Goal: Use online tool/utility: Utilize a website feature to perform a specific function

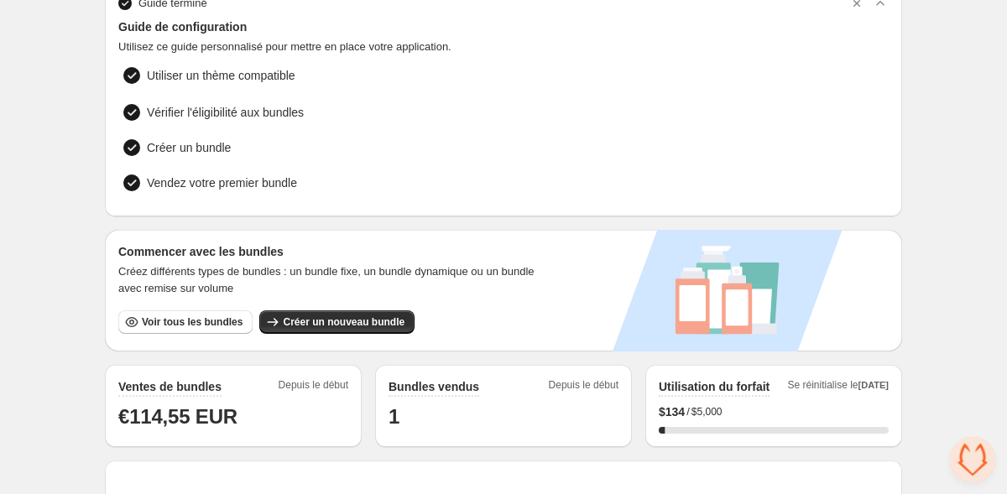
scroll to position [88, 0]
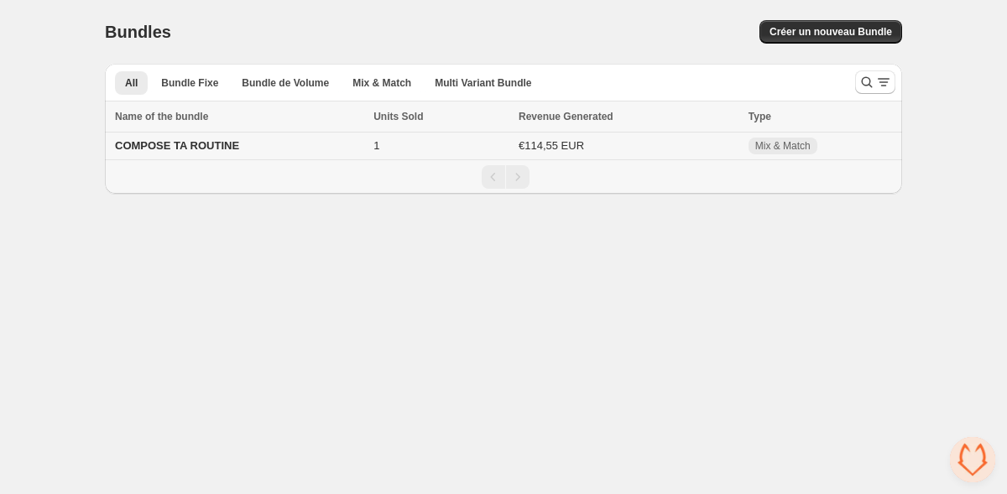
click at [170, 147] on span "COMPOSE TA ROUTINE" at bounding box center [177, 145] width 124 height 13
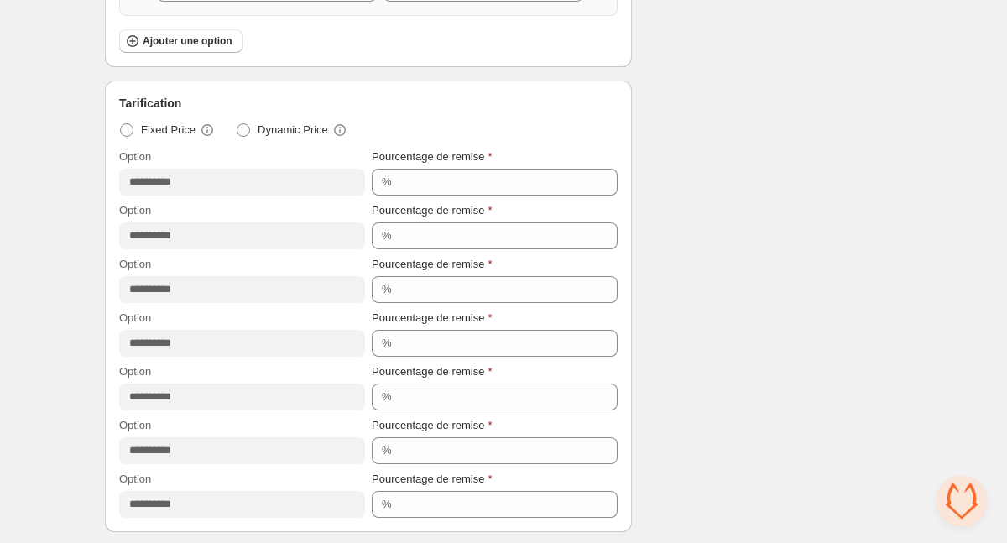
scroll to position [977, 0]
